Goal: Register for event/course

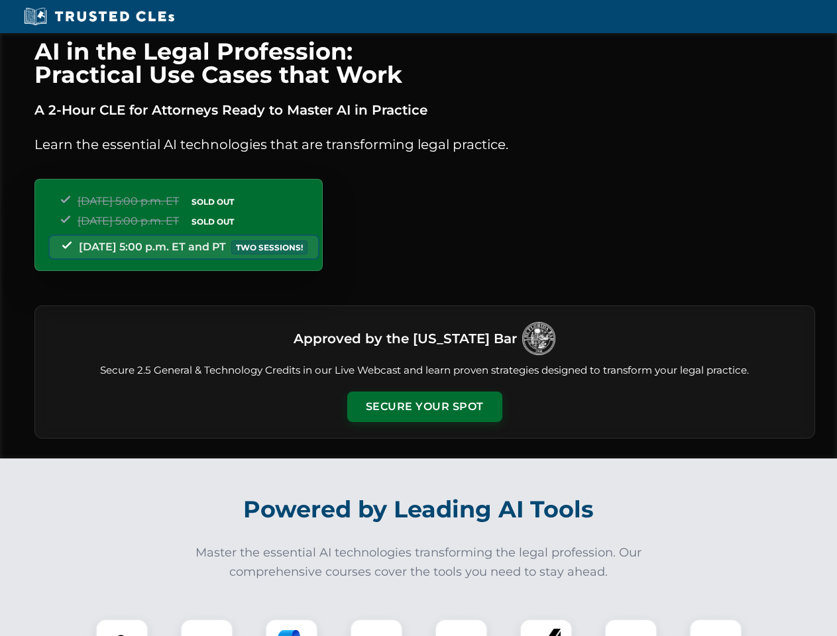
click at [424, 407] on button "Secure Your Spot" at bounding box center [424, 407] width 155 height 30
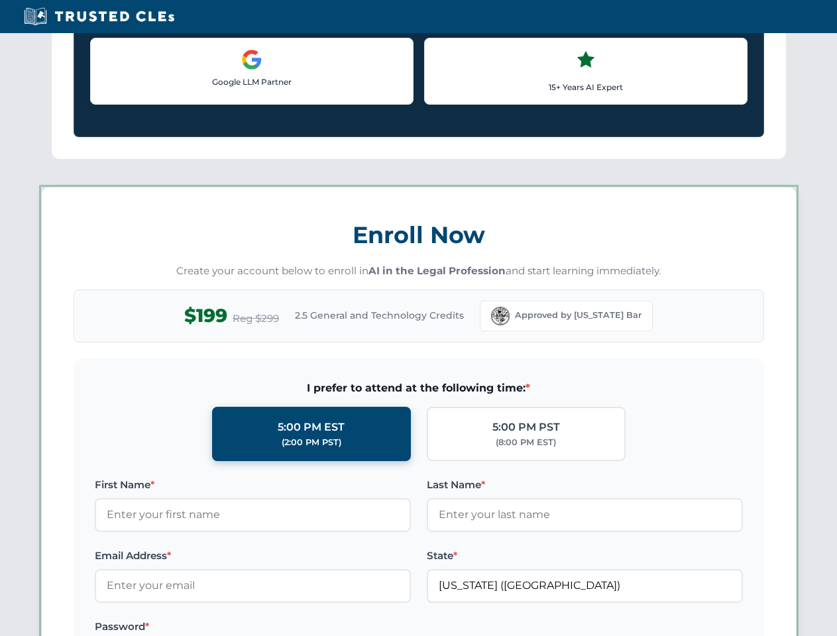
click at [292, 627] on label "Password *" at bounding box center [253, 627] width 316 height 16
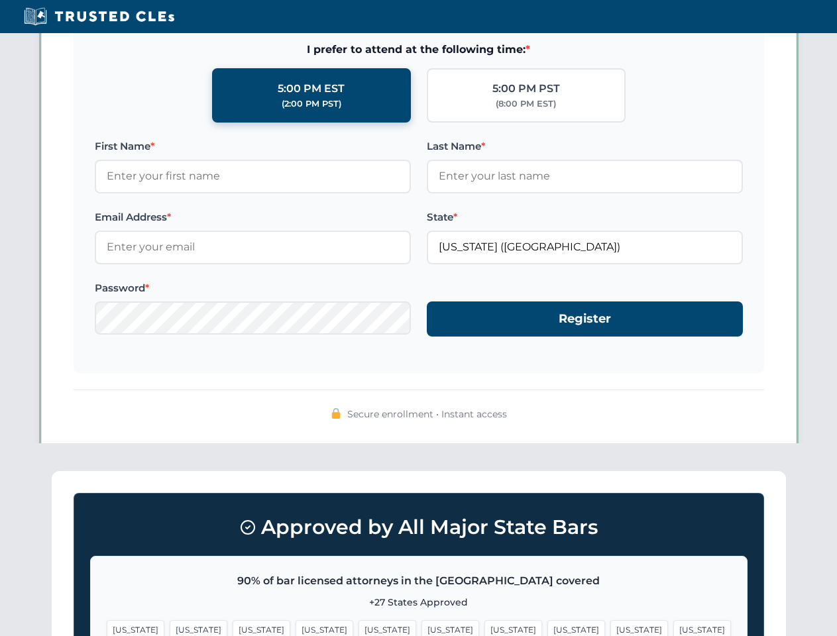
click at [610, 627] on span "[US_STATE]" at bounding box center [639, 629] width 58 height 19
